Goal: Information Seeking & Learning: Find specific fact

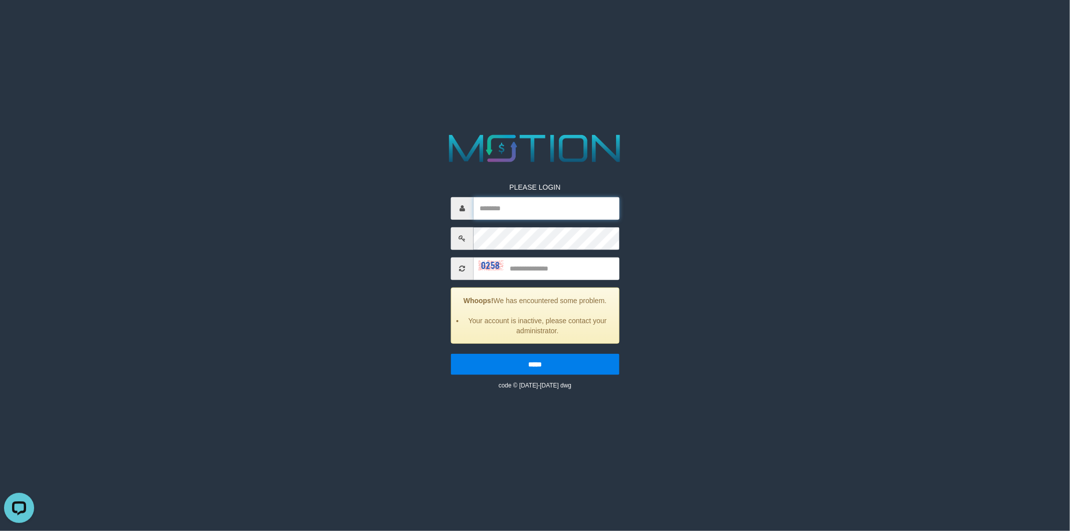
type input "*********"
drag, startPoint x: 573, startPoint y: 269, endPoint x: 604, endPoint y: 283, distance: 33.7
click at [589, 277] on input "text" at bounding box center [546, 268] width 146 height 23
type input "****"
click at [451, 353] on input "*****" at bounding box center [535, 363] width 169 height 21
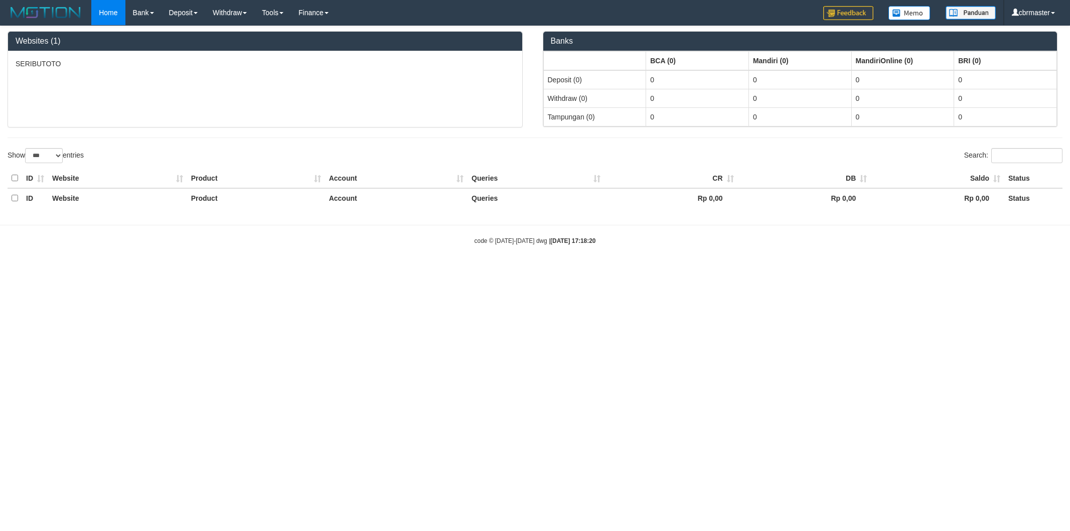
select select "***"
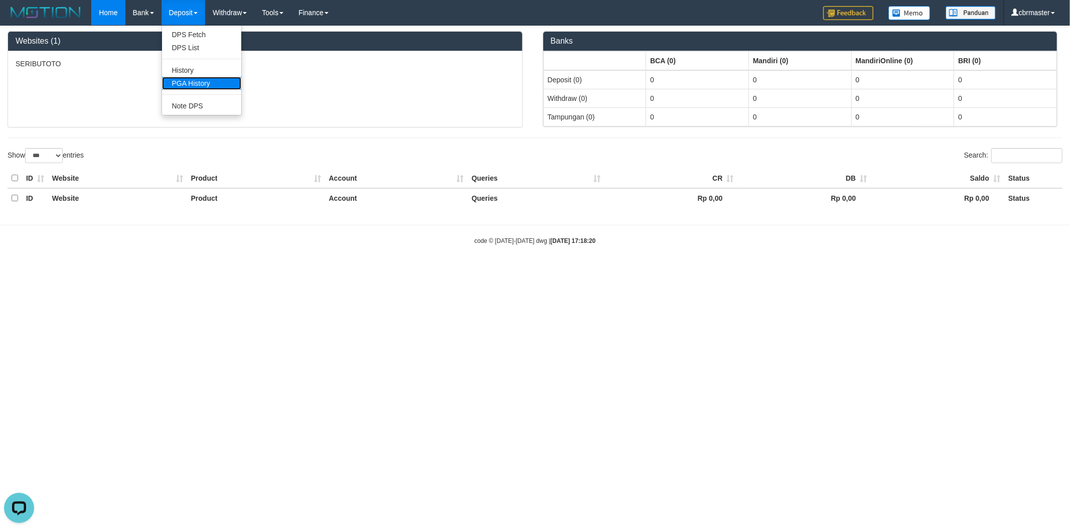
click at [199, 82] on link "PGA History" at bounding box center [201, 83] width 79 height 13
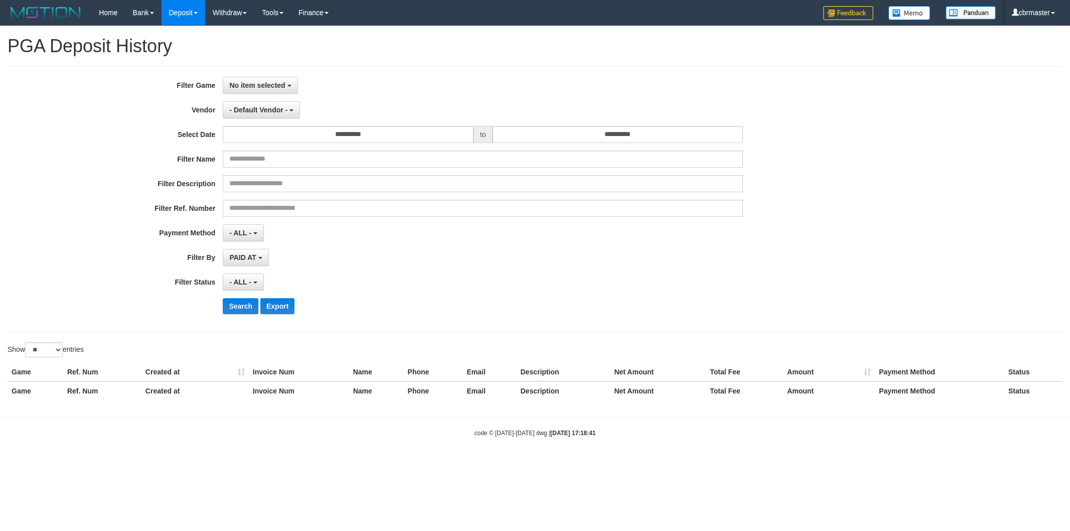
select select
select select "**"
click at [263, 79] on button "No item selected" at bounding box center [260, 85] width 75 height 17
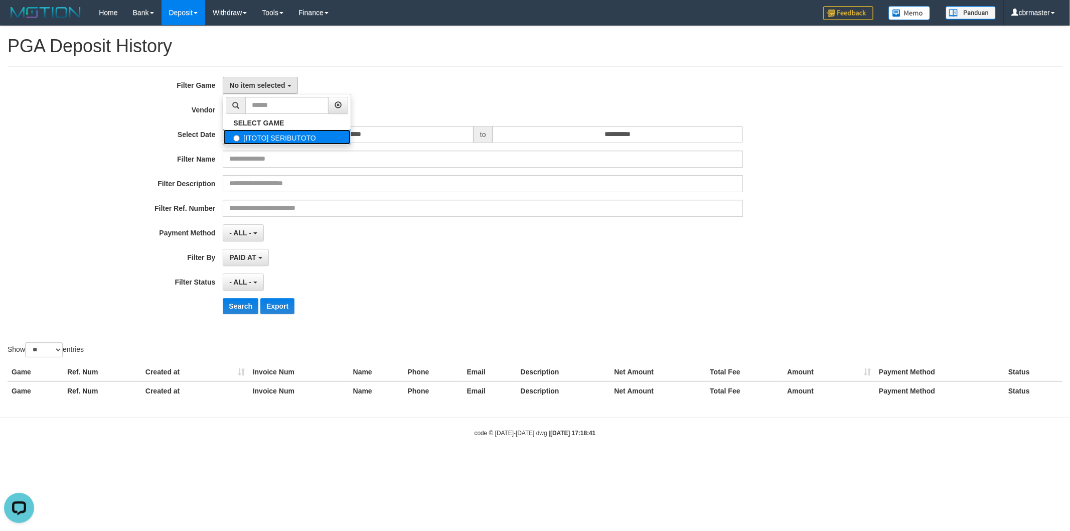
click at [280, 140] on label "[ITOTO] SERIBUTOTO" at bounding box center [286, 136] width 127 height 15
select select "****"
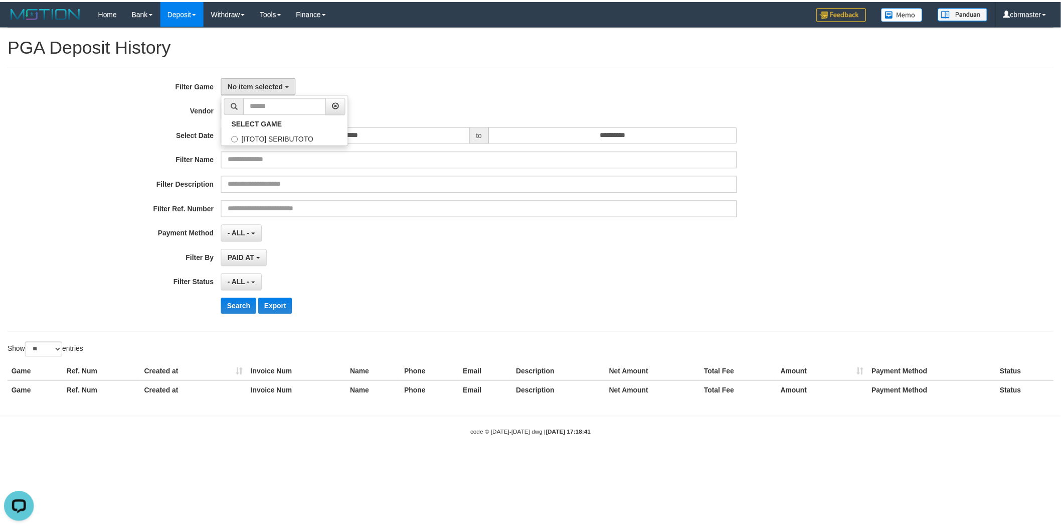
scroll to position [9, 0]
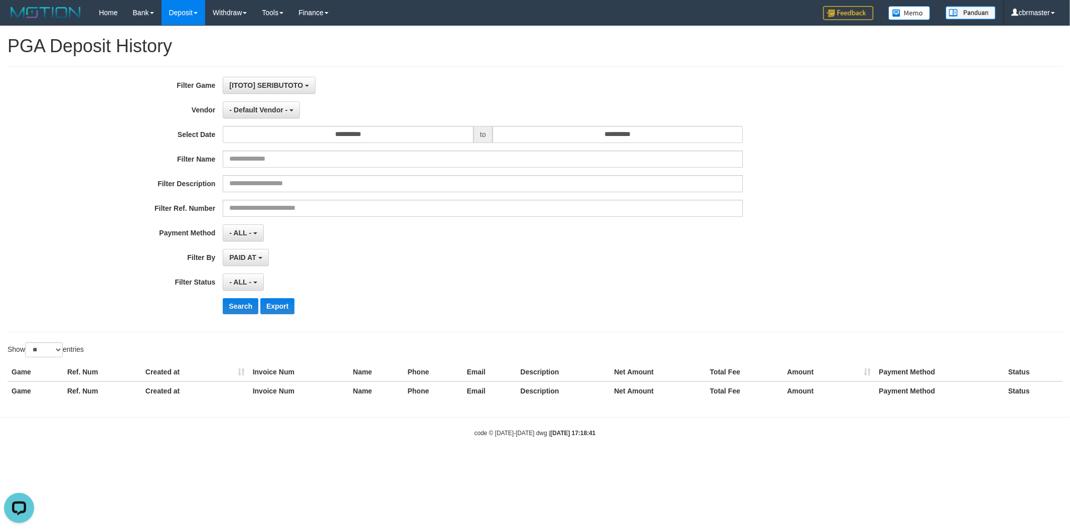
click at [254, 118] on div "**********" at bounding box center [446, 199] width 892 height 245
click at [257, 117] on button "- Default Vendor -" at bounding box center [261, 109] width 77 height 17
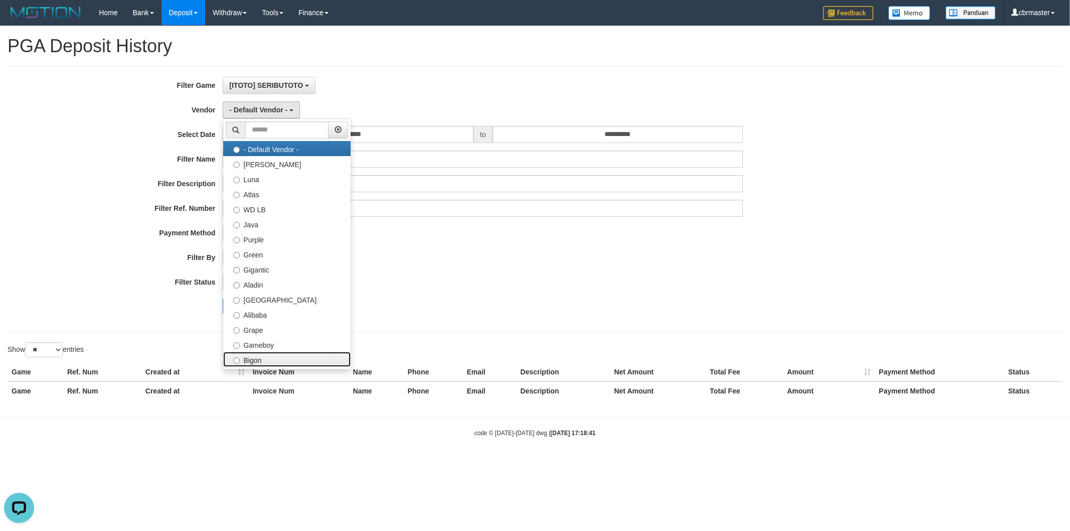
click at [267, 357] on label "Bigon" at bounding box center [286, 359] width 127 height 15
select select "**********"
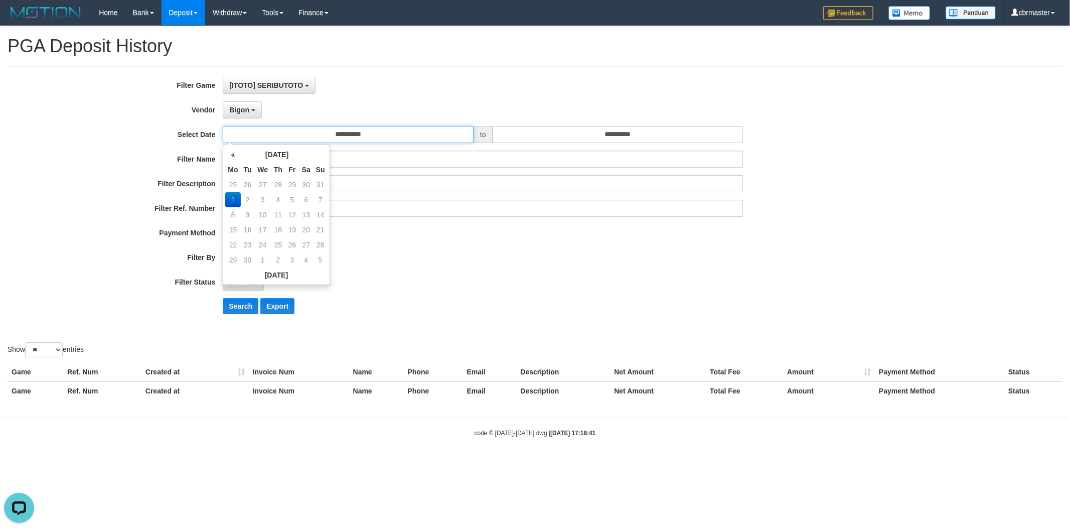
click at [389, 135] on input "**********" at bounding box center [348, 134] width 251 height 17
click at [229, 151] on th "«" at bounding box center [232, 154] width 15 height 15
click at [234, 243] on td "25" at bounding box center [232, 244] width 15 height 15
type input "**********"
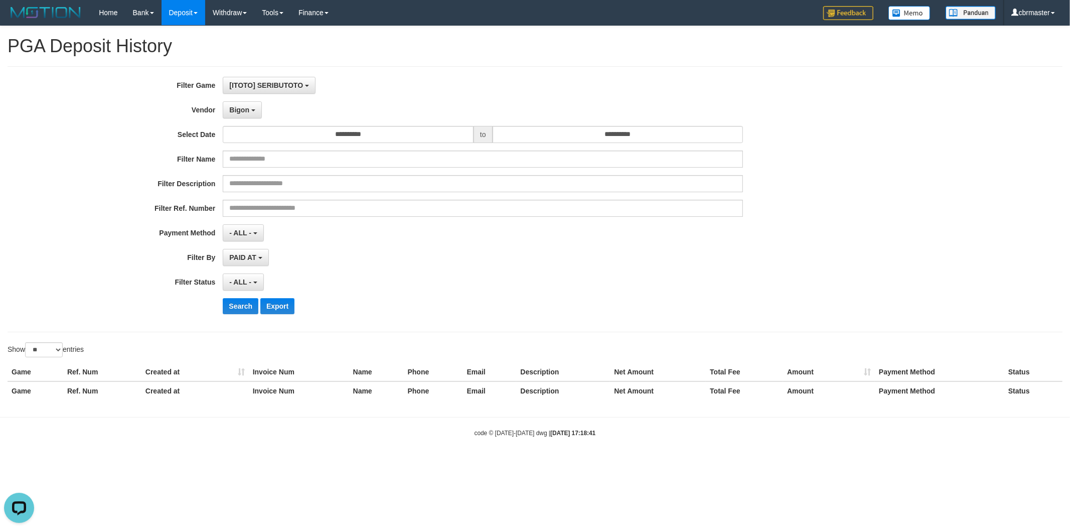
click at [499, 227] on div "- ALL - SELECT ALL - ALL - SELECT PAYMENT METHOD Mandiri BNI OVO CIMB BRI MAYBA…" at bounding box center [483, 232] width 520 height 17
click at [635, 136] on input "**********" at bounding box center [618, 134] width 251 height 17
click at [502, 156] on th "«" at bounding box center [502, 154] width 15 height 15
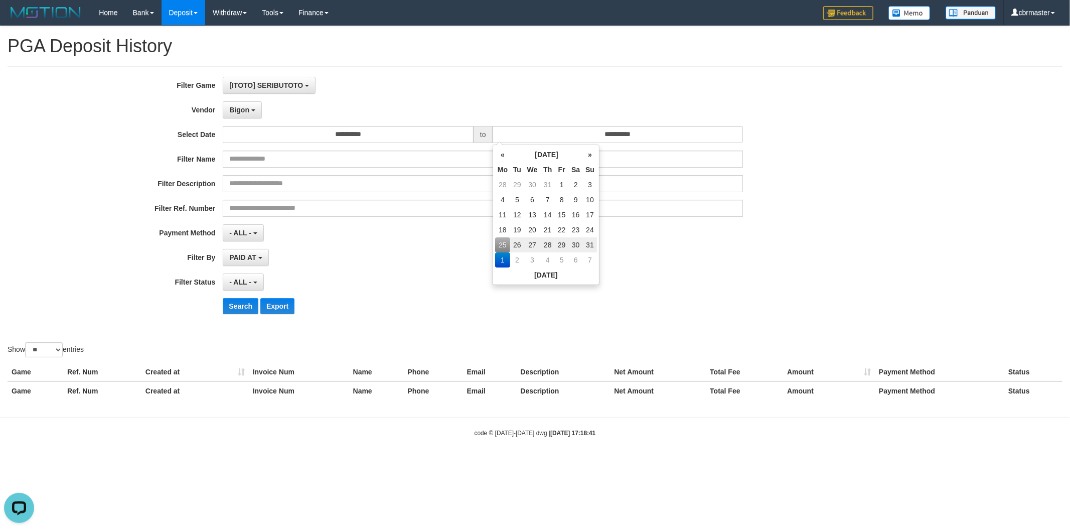
click at [588, 241] on td "31" at bounding box center [590, 244] width 14 height 15
type input "**********"
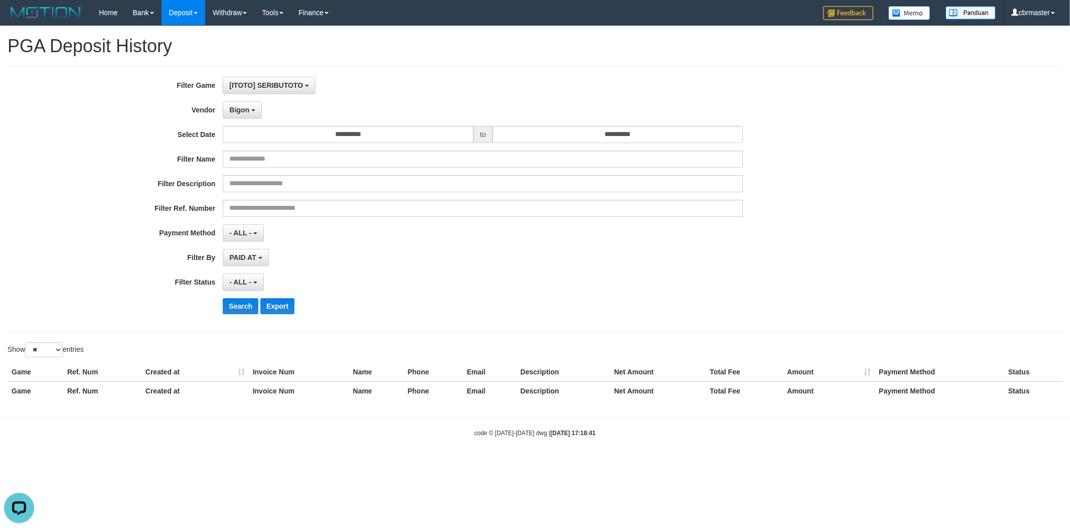
click at [695, 233] on div "- ALL - SELECT ALL - ALL - SELECT PAYMENT METHOD Mandiri BNI OVO CIMB BRI MAYBA…" at bounding box center [483, 232] width 520 height 17
click at [247, 308] on button "Search" at bounding box center [241, 306] width 36 height 16
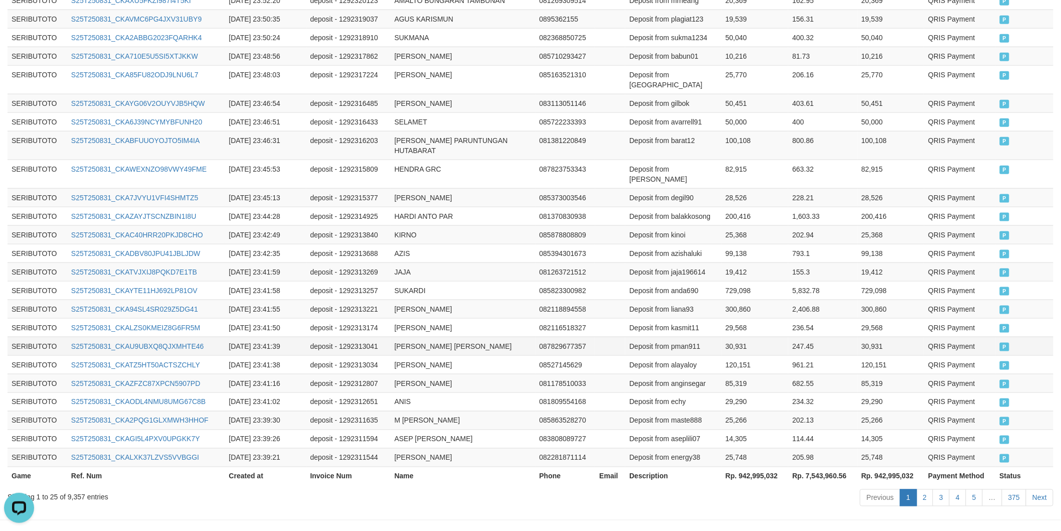
scroll to position [414, 0]
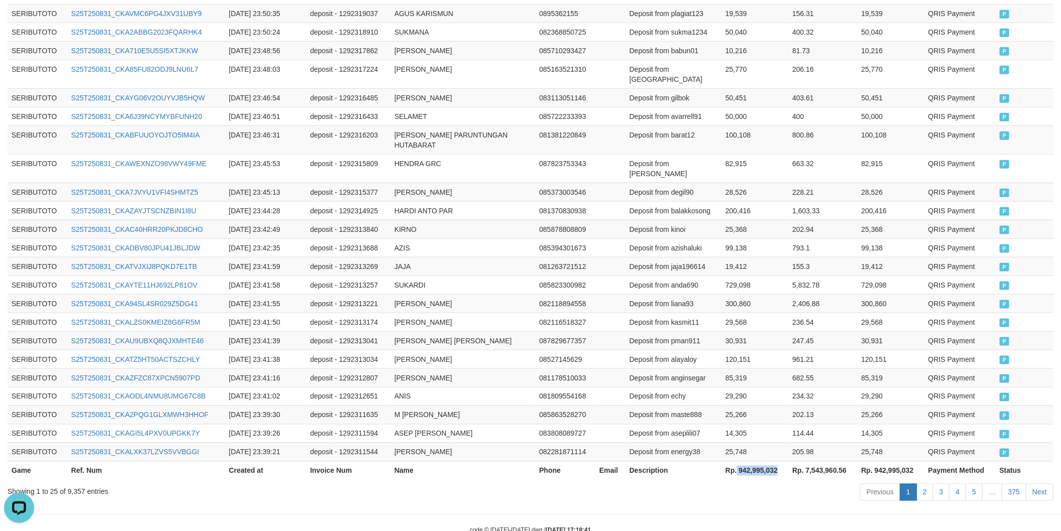
drag, startPoint x: 738, startPoint y: 437, endPoint x: 784, endPoint y: 435, distance: 46.2
click at [784, 461] on th "Rp. 942,995,032" at bounding box center [755, 470] width 67 height 19
copy th "942,995,032"
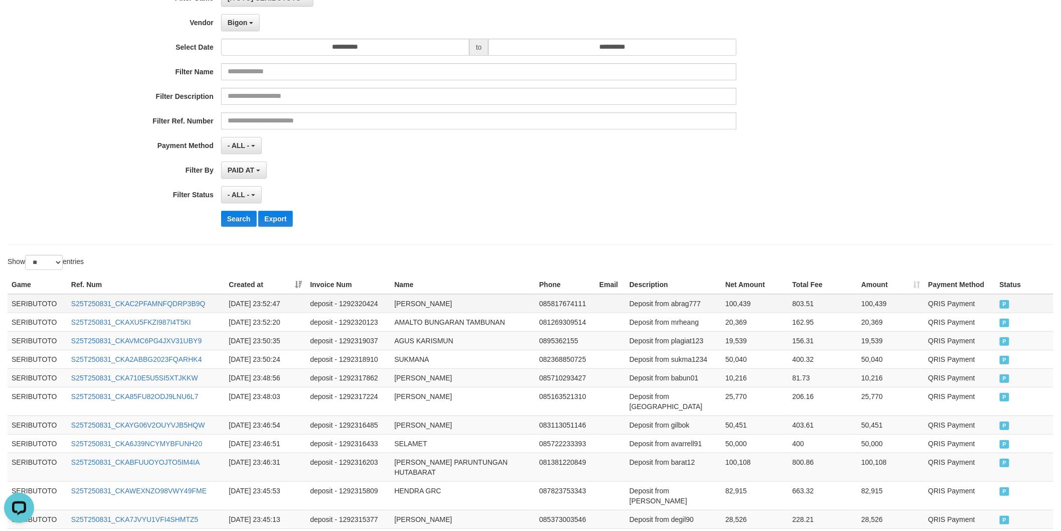
scroll to position [0, 0]
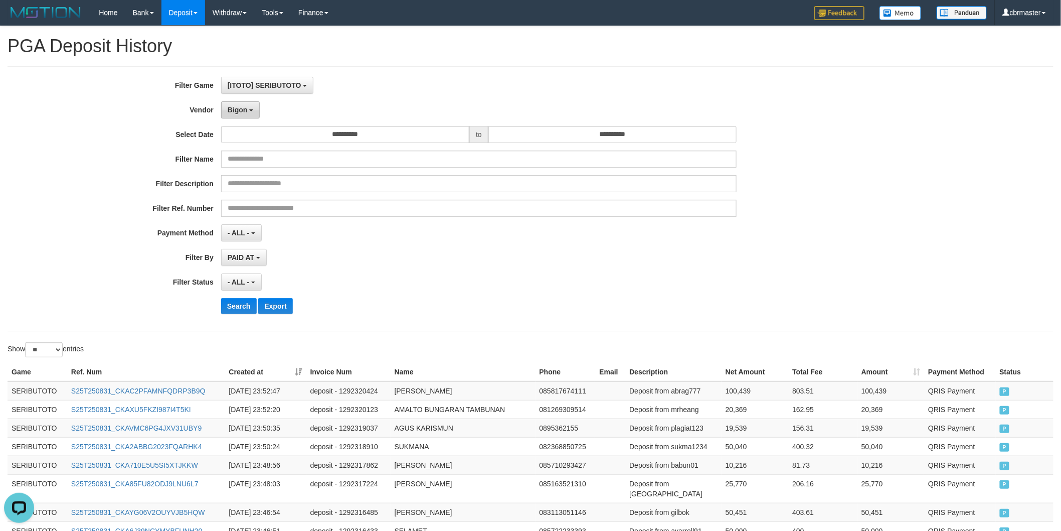
click at [233, 107] on span "Bigon" at bounding box center [238, 110] width 20 height 8
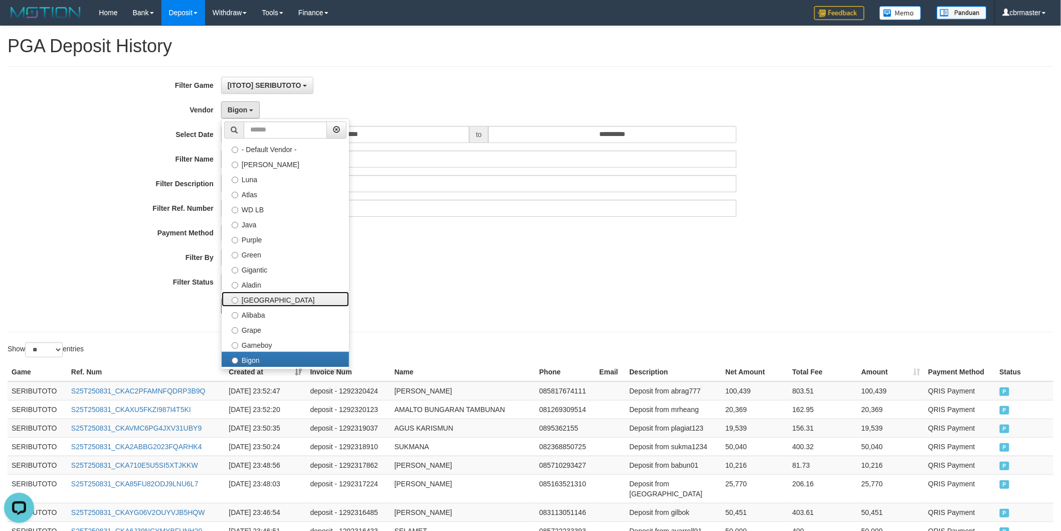
click at [265, 298] on label "[GEOGRAPHIC_DATA]" at bounding box center [285, 298] width 127 height 15
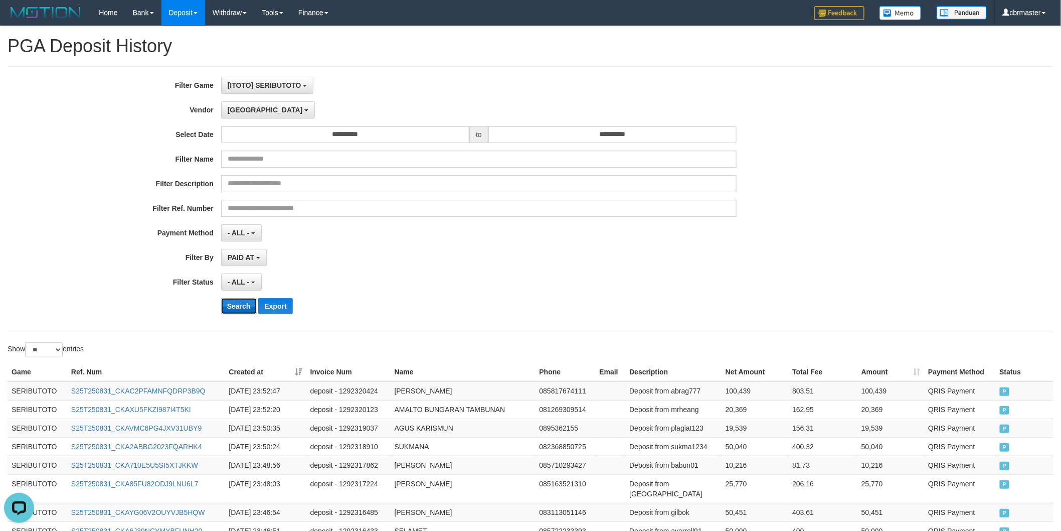
click at [237, 307] on button "Search" at bounding box center [239, 306] width 36 height 16
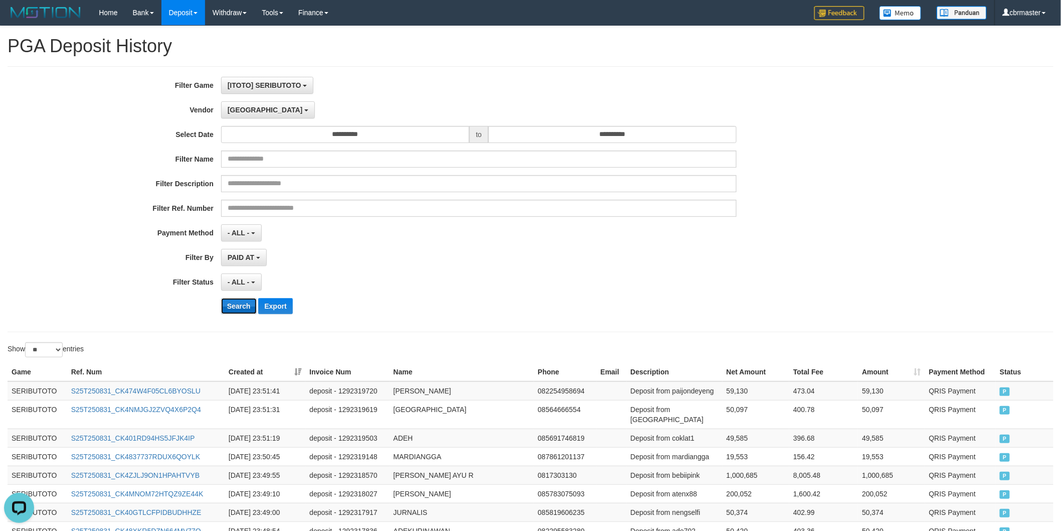
click at [233, 307] on button "Search" at bounding box center [239, 306] width 36 height 16
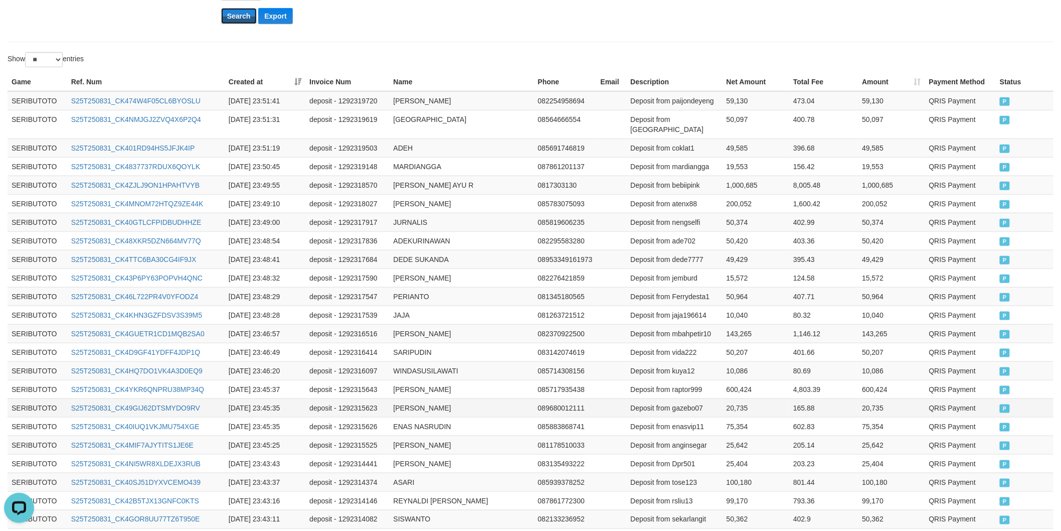
scroll to position [424, 0]
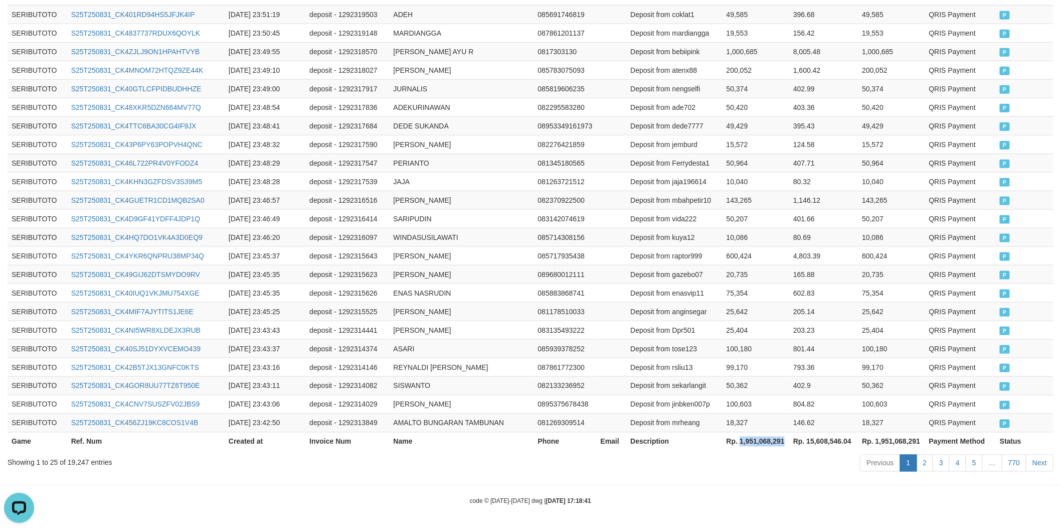
drag, startPoint x: 741, startPoint y: 438, endPoint x: 788, endPoint y: 436, distance: 47.2
click at [788, 436] on th "Rp. 1,951,068,291" at bounding box center [756, 441] width 67 height 19
copy th "1,951,068,291"
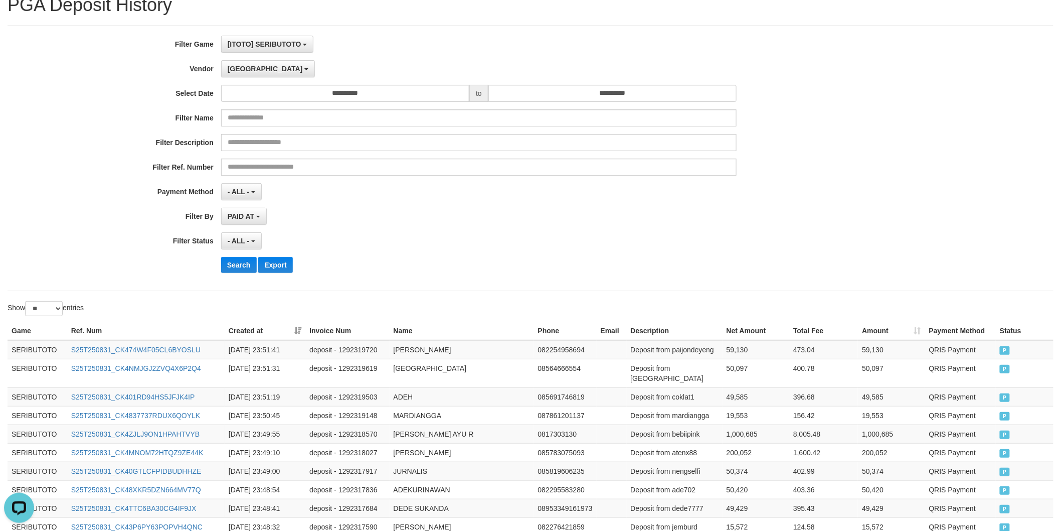
scroll to position [0, 0]
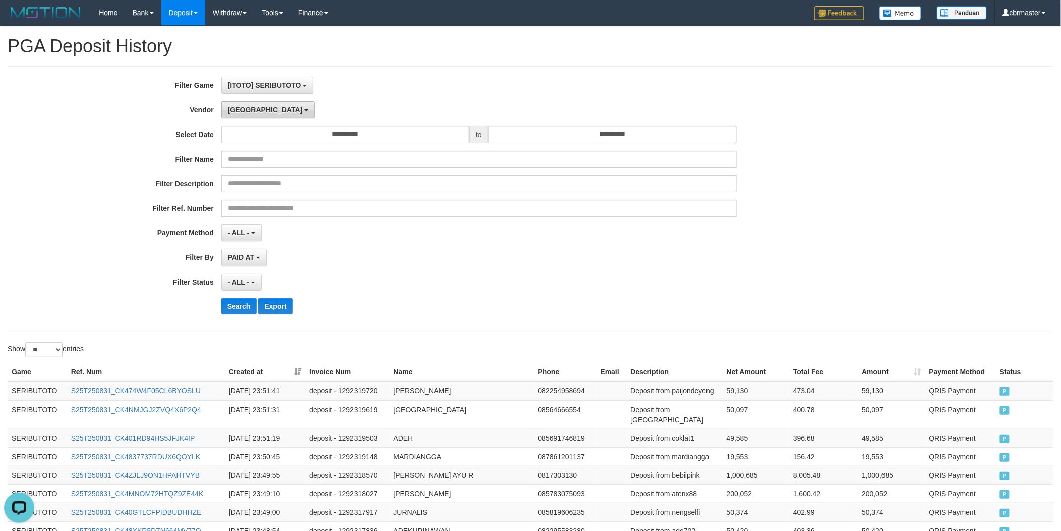
click at [235, 104] on button "[GEOGRAPHIC_DATA]" at bounding box center [268, 109] width 94 height 17
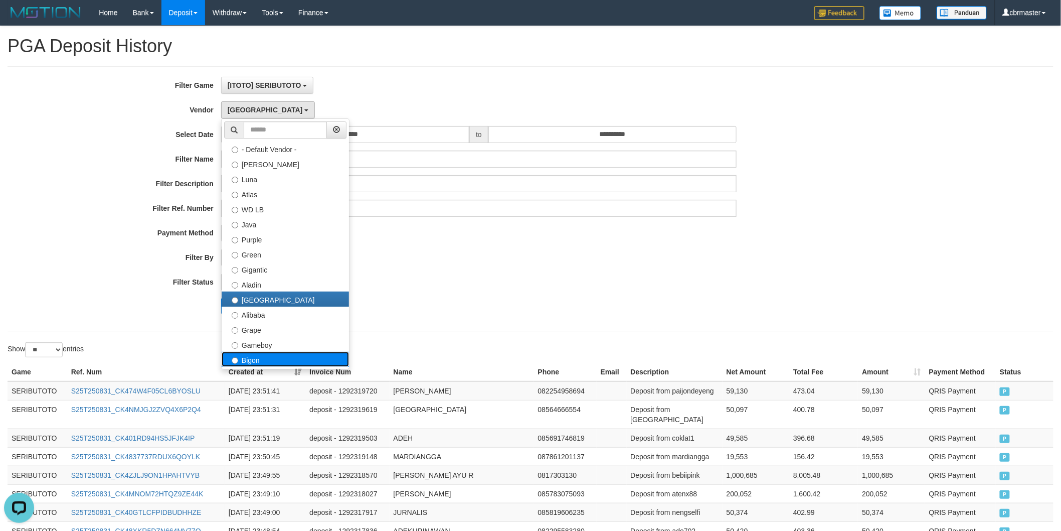
click at [261, 359] on label "Bigon" at bounding box center [285, 359] width 127 height 15
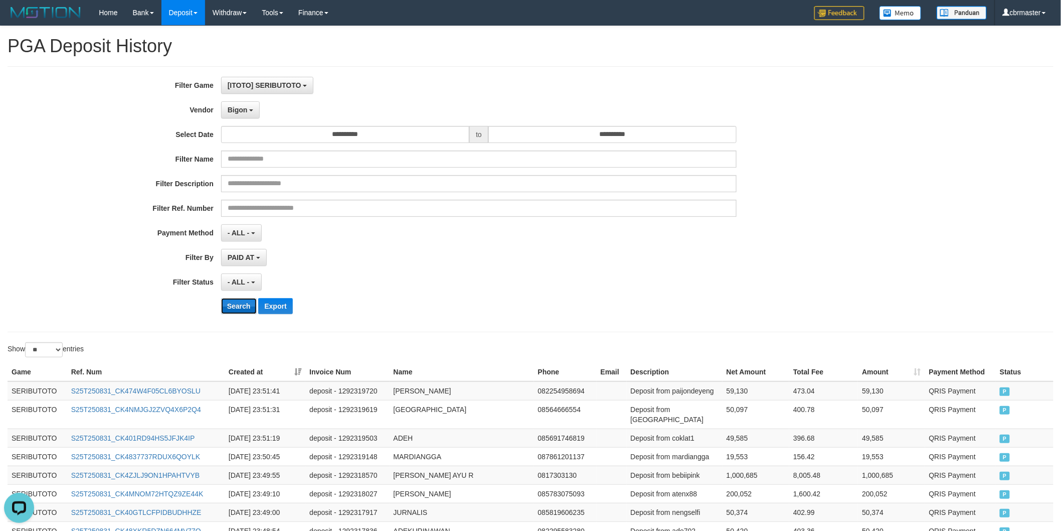
click at [252, 306] on button "Search" at bounding box center [239, 306] width 36 height 16
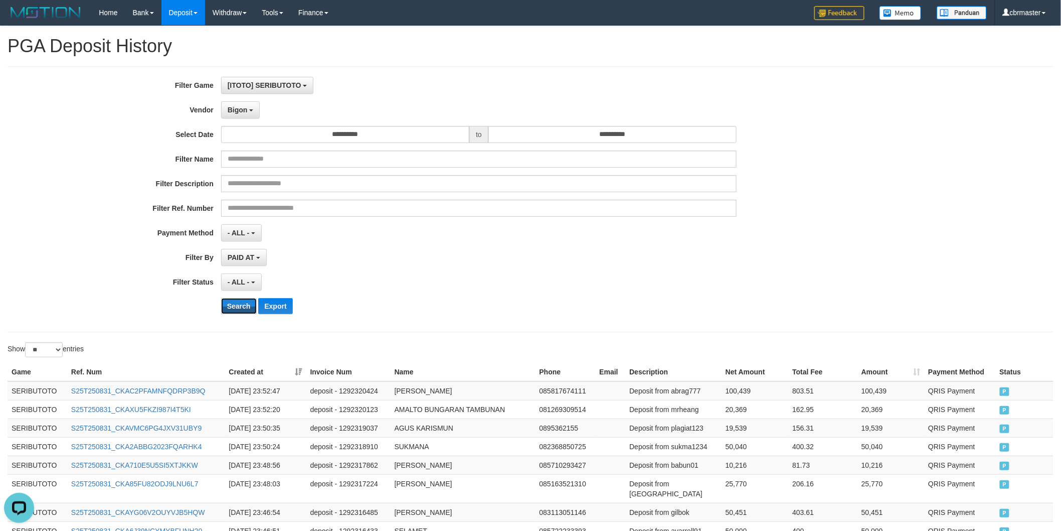
scroll to position [414, 0]
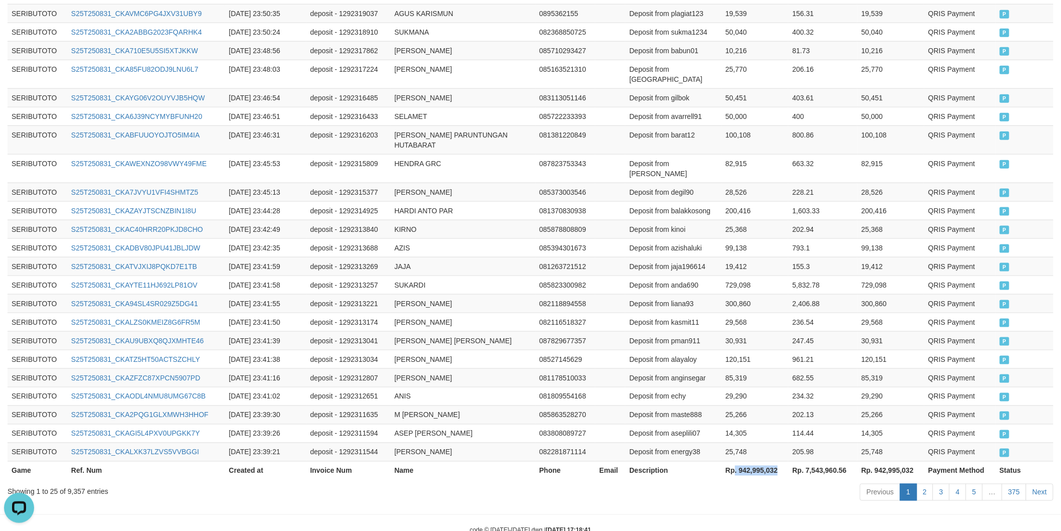
drag, startPoint x: 735, startPoint y: 442, endPoint x: 786, endPoint y: 440, distance: 51.2
click at [786, 461] on th "Rp. 942,995,032" at bounding box center [755, 470] width 67 height 19
copy th ". 942,995,032"
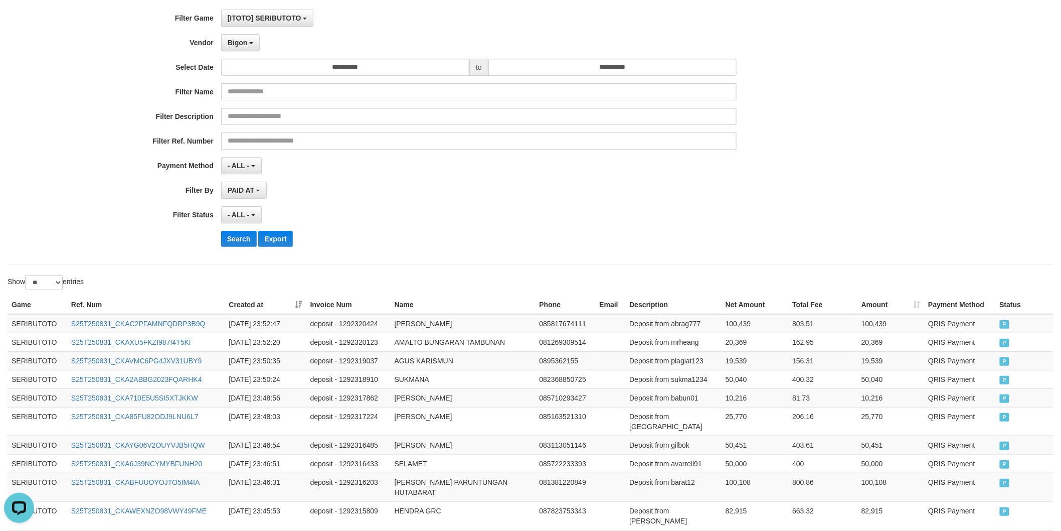
scroll to position [0, 0]
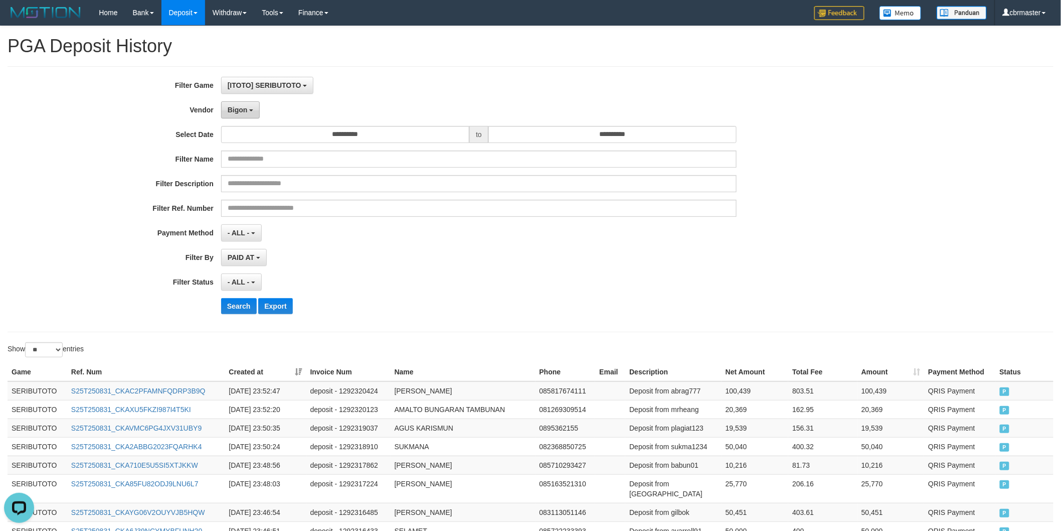
click at [232, 108] on span "Bigon" at bounding box center [238, 110] width 20 height 8
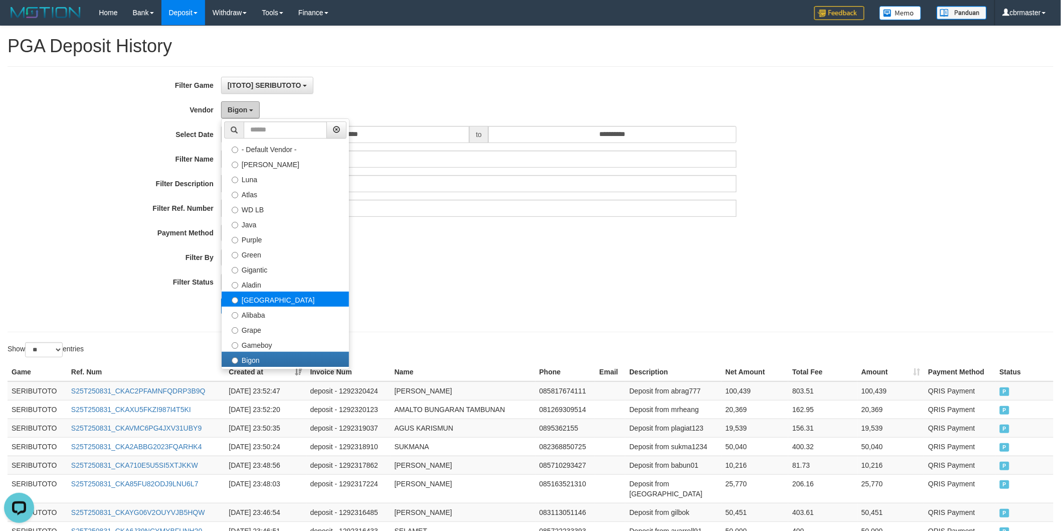
scroll to position [148, 0]
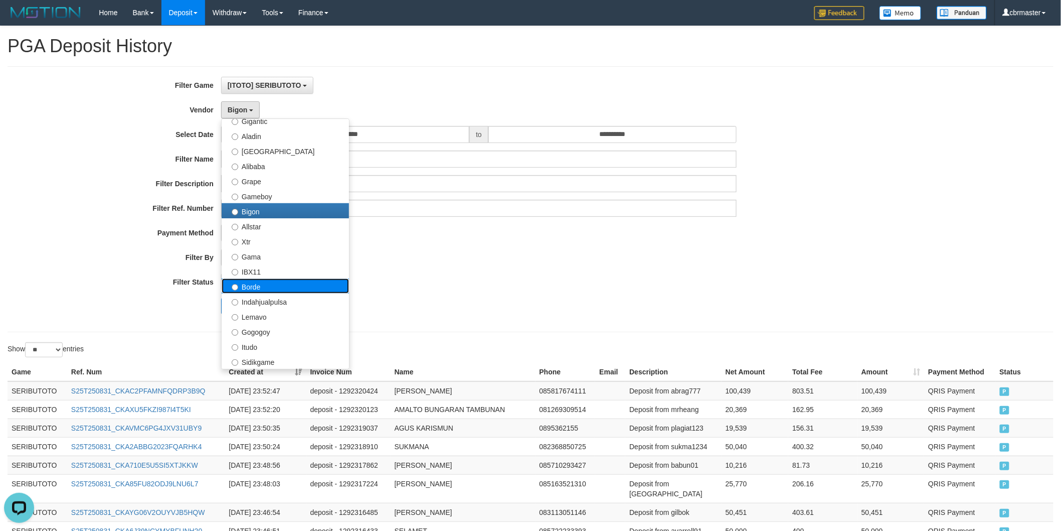
click at [276, 284] on label "Borde" at bounding box center [285, 285] width 127 height 15
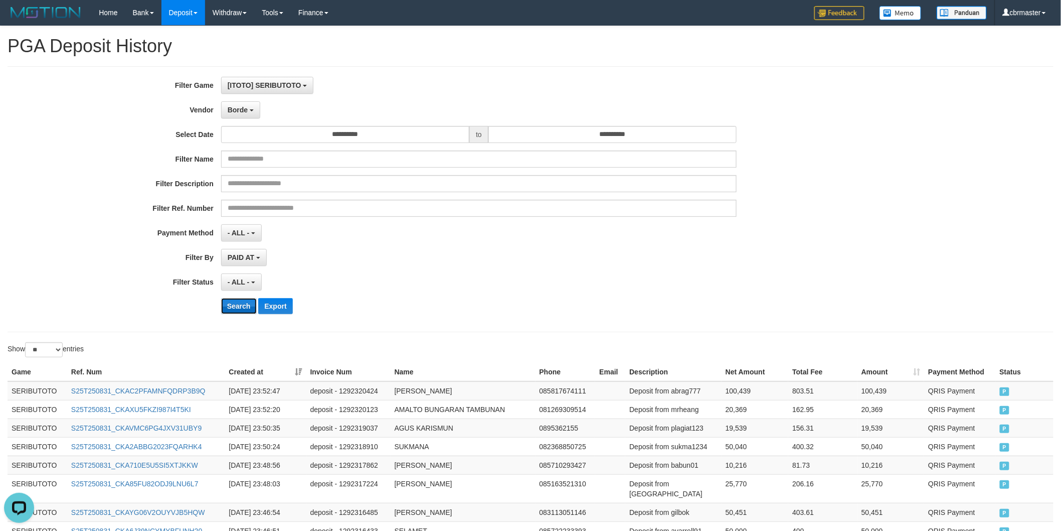
click at [241, 306] on button "Search" at bounding box center [239, 306] width 36 height 16
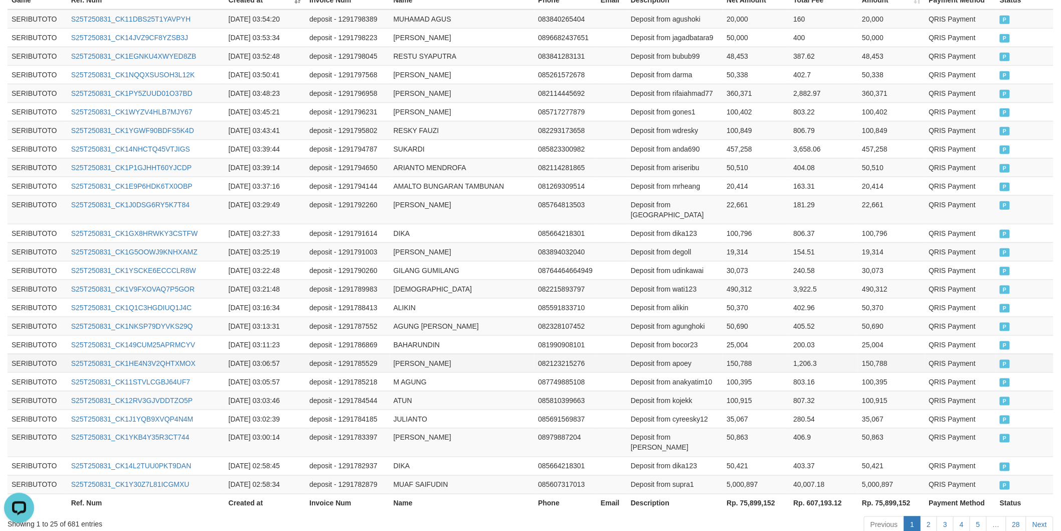
scroll to position [414, 0]
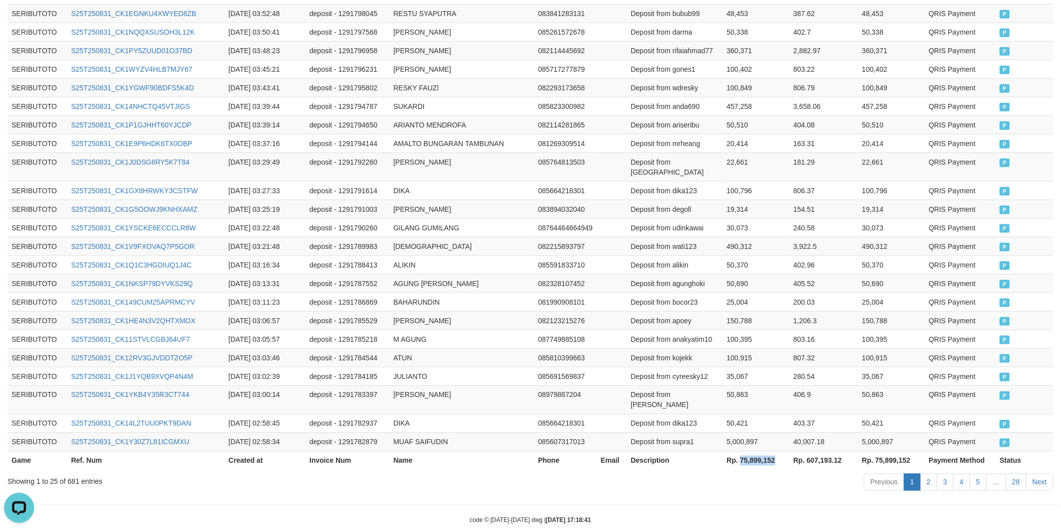
drag, startPoint x: 740, startPoint y: 441, endPoint x: 781, endPoint y: 441, distance: 41.6
click at [781, 451] on th "Rp. 75,899,152" at bounding box center [756, 460] width 67 height 19
copy th "75,899,152"
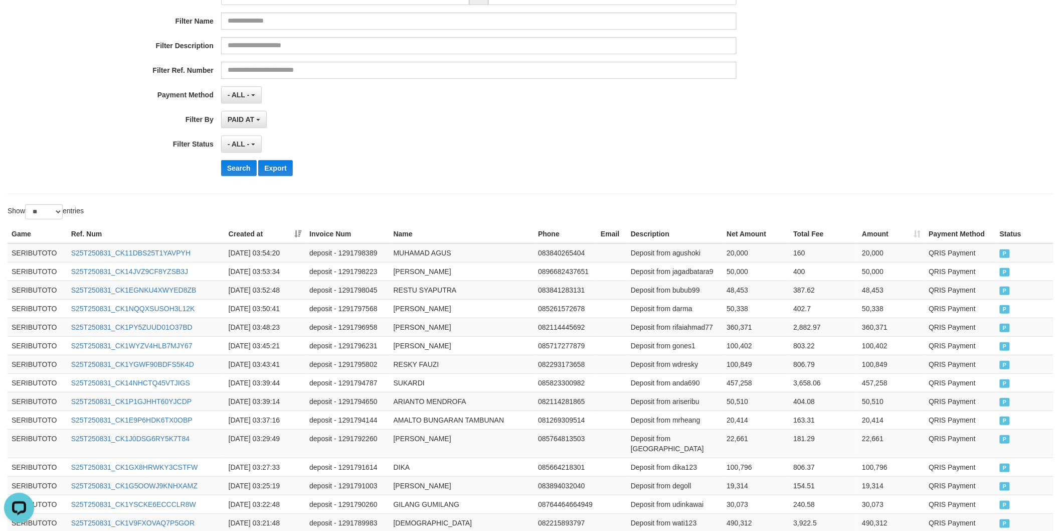
scroll to position [0, 0]
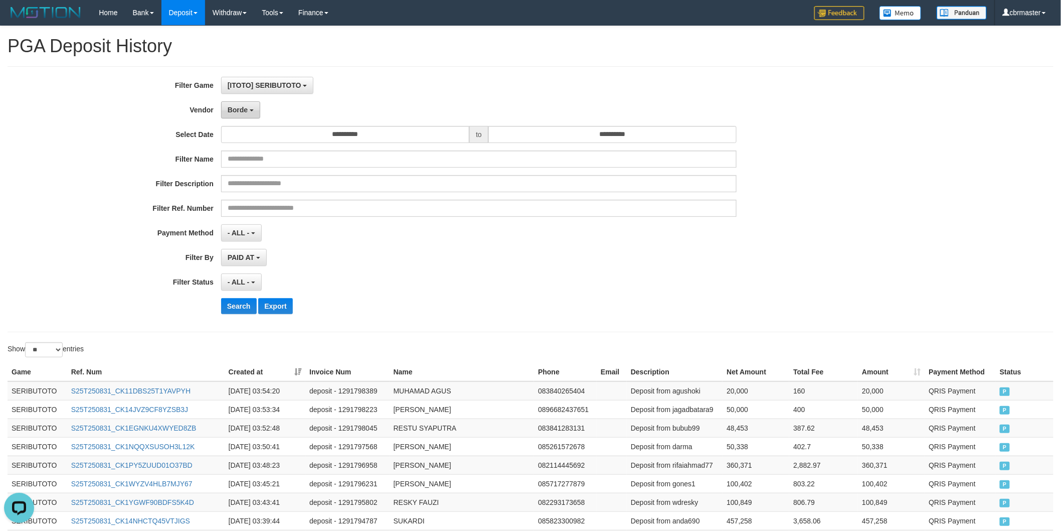
click at [234, 108] on span "Borde" at bounding box center [238, 110] width 20 height 8
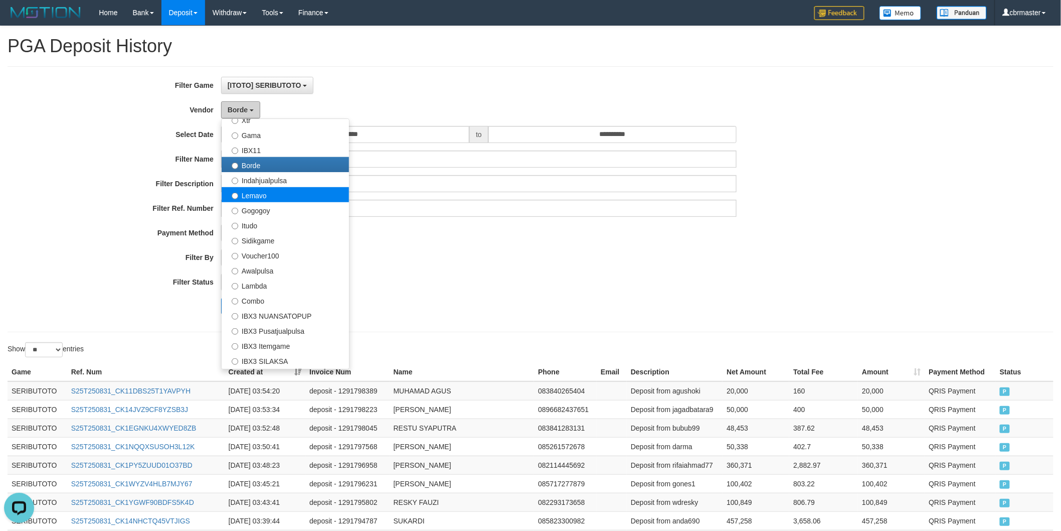
scroll to position [328, 0]
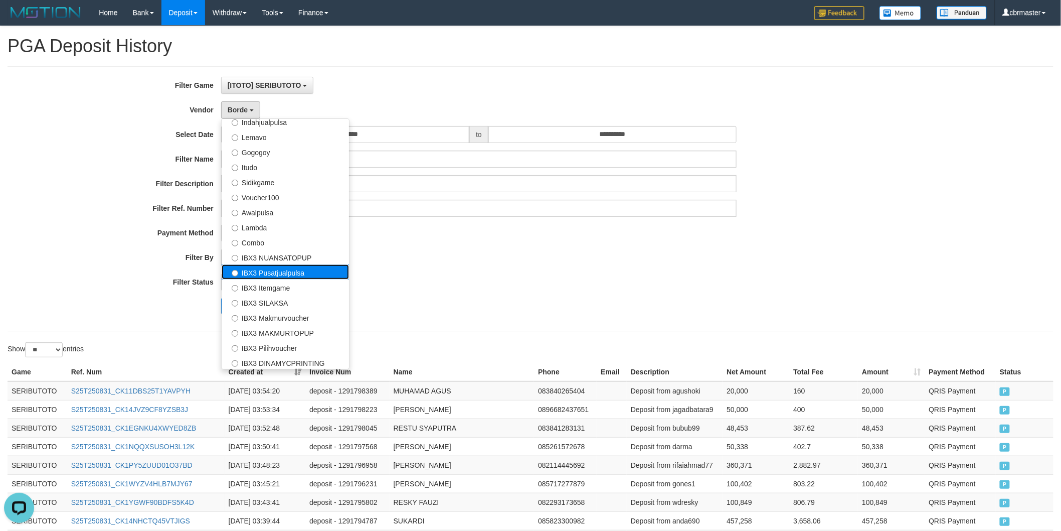
click at [313, 273] on label "IBX3 Pusatjualpulsa" at bounding box center [285, 271] width 127 height 15
select select "**********"
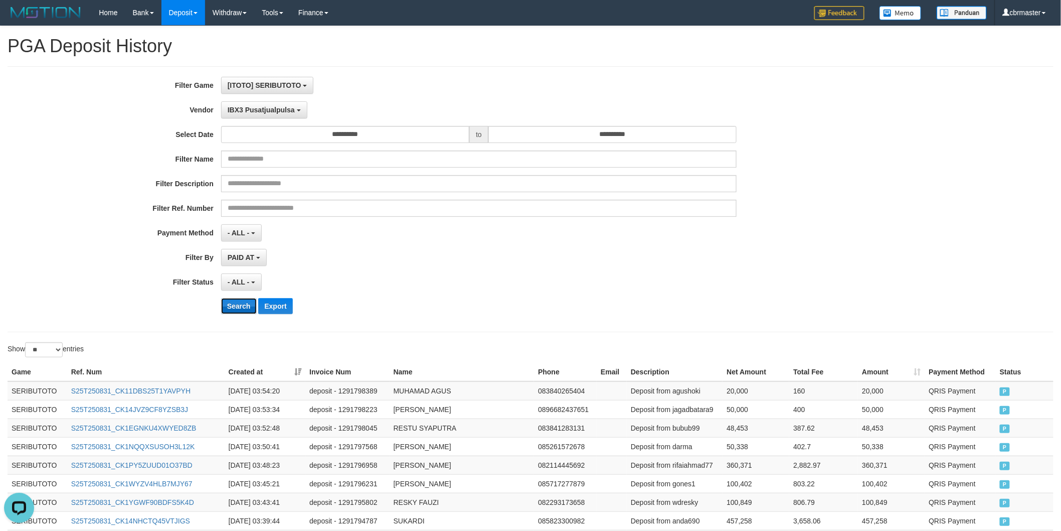
click at [241, 305] on button "Search" at bounding box center [239, 306] width 36 height 16
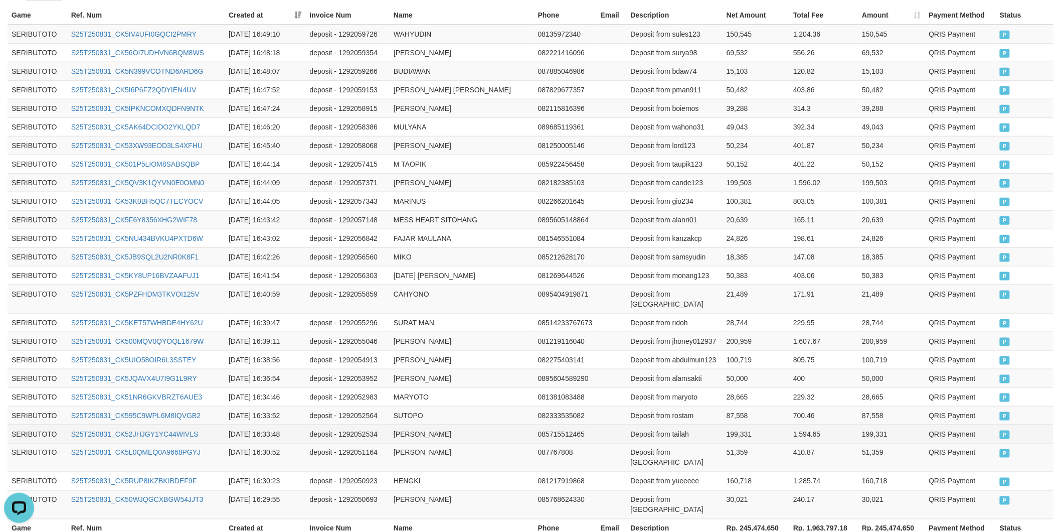
scroll to position [414, 0]
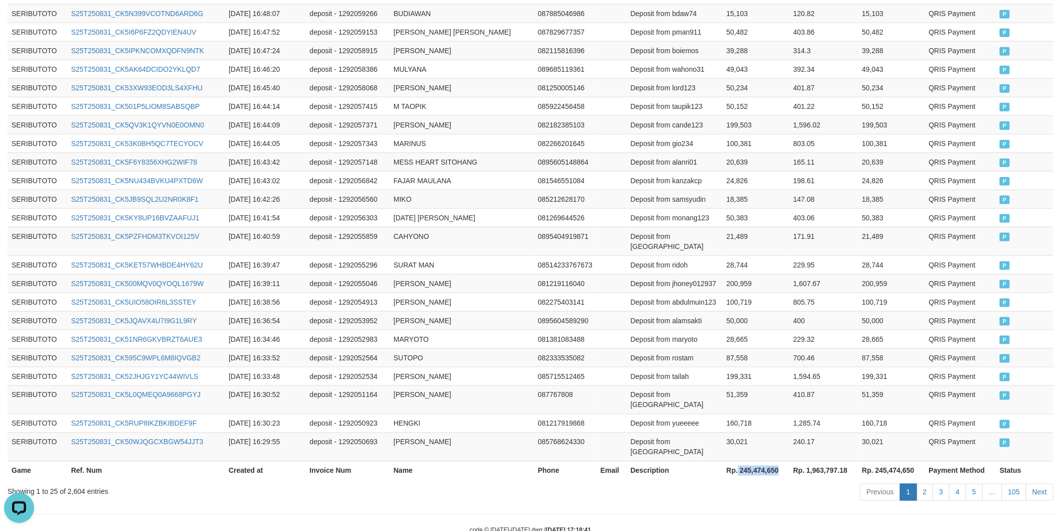
drag, startPoint x: 738, startPoint y: 438, endPoint x: 784, endPoint y: 441, distance: 46.2
click at [784, 461] on th "Rp. 245,474,650" at bounding box center [756, 470] width 67 height 19
copy th "245,474,650"
